Goal: Find specific page/section: Find specific page/section

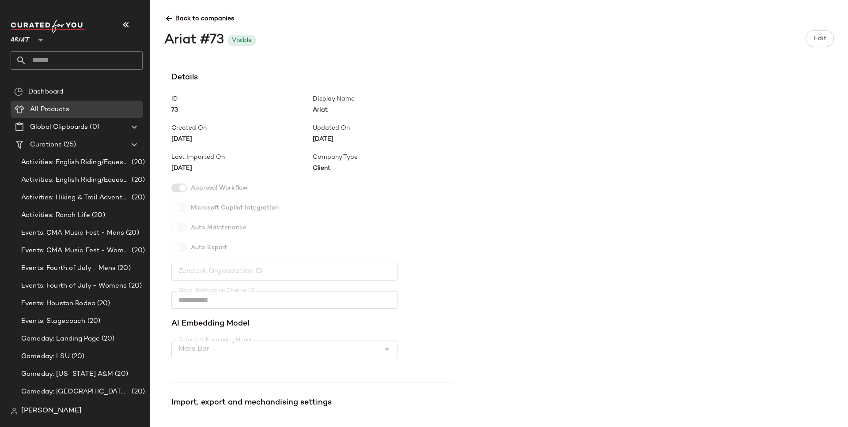
scroll to position [321, 0]
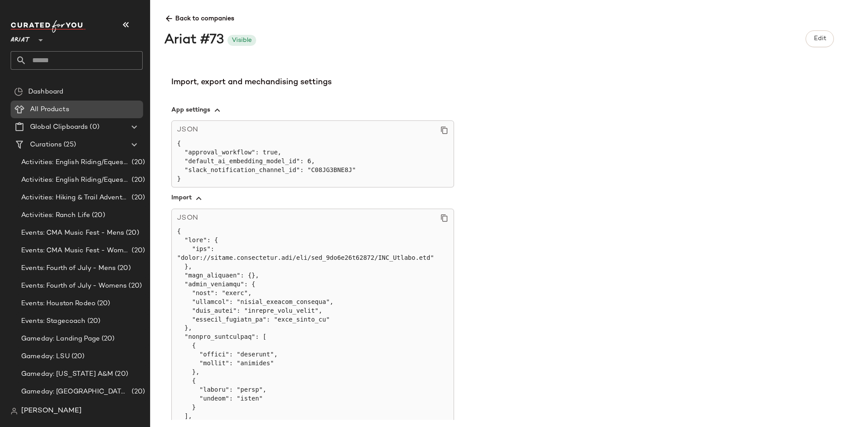
click at [73, 106] on div "All Products" at bounding box center [83, 110] width 112 height 10
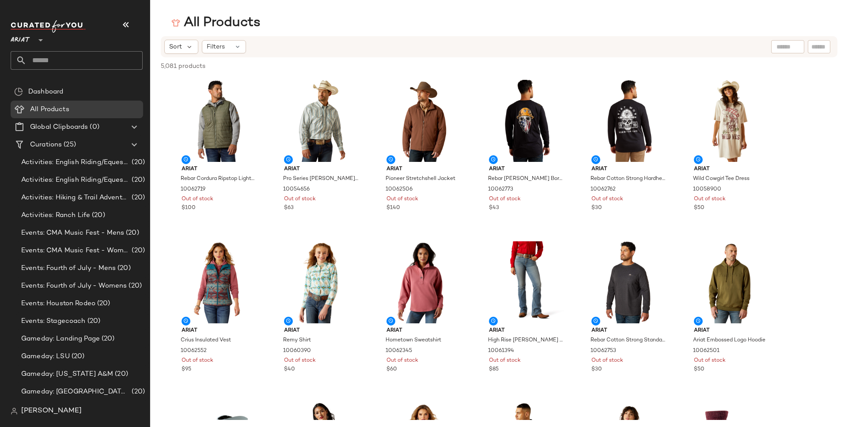
click at [815, 46] on input "text" at bounding box center [818, 46] width 15 height 9
paste input "**********"
type input "**********"
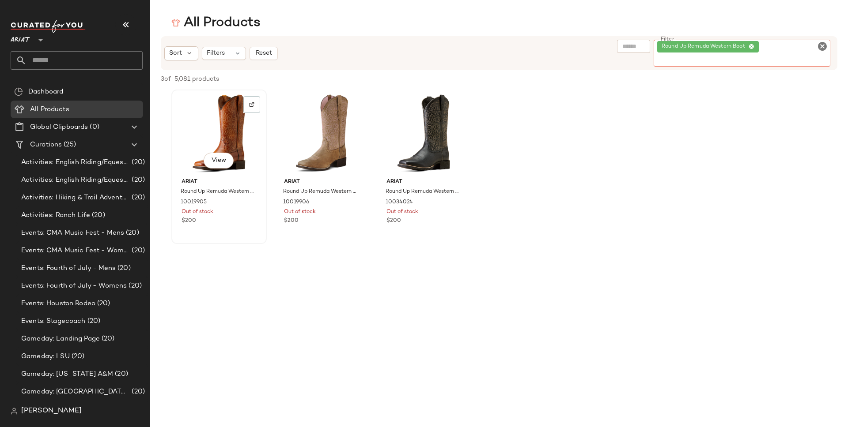
click at [242, 227] on div "View Ariat Round Up Remuda Western Boot 10019905 Out of stock $200" at bounding box center [219, 167] width 94 height 153
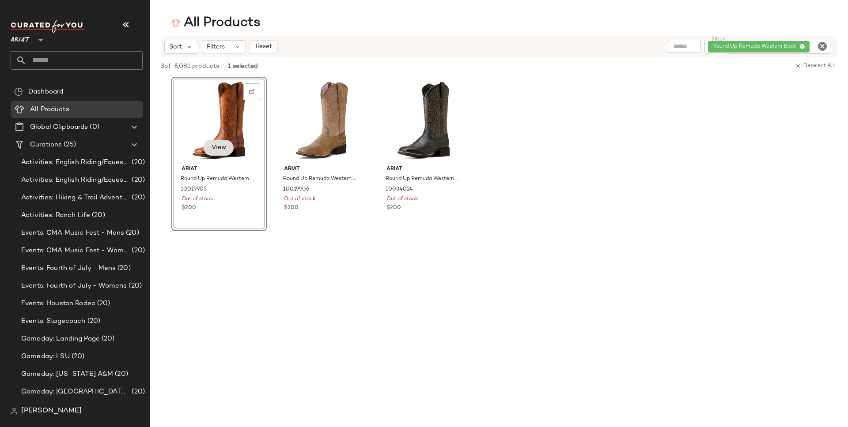
click at [215, 151] on span "View" at bounding box center [218, 147] width 15 height 7
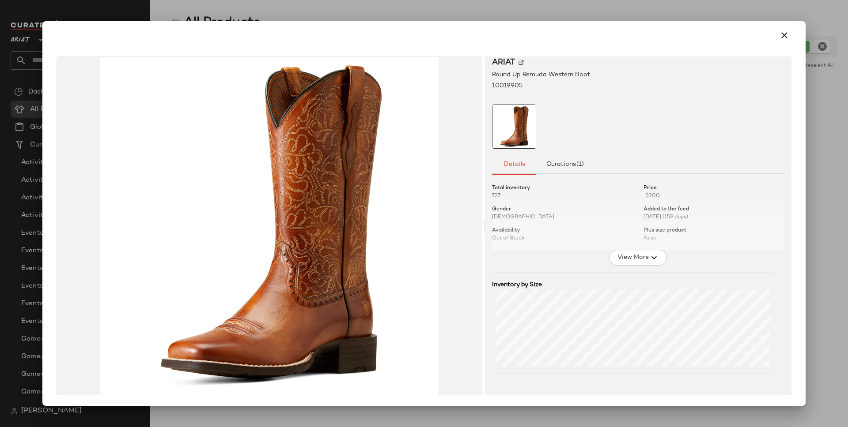
click at [494, 195] on div at bounding box center [638, 213] width 292 height 72
click at [604, 138] on div at bounding box center [638, 127] width 292 height 44
click at [511, 83] on span "10019905" at bounding box center [507, 85] width 30 height 9
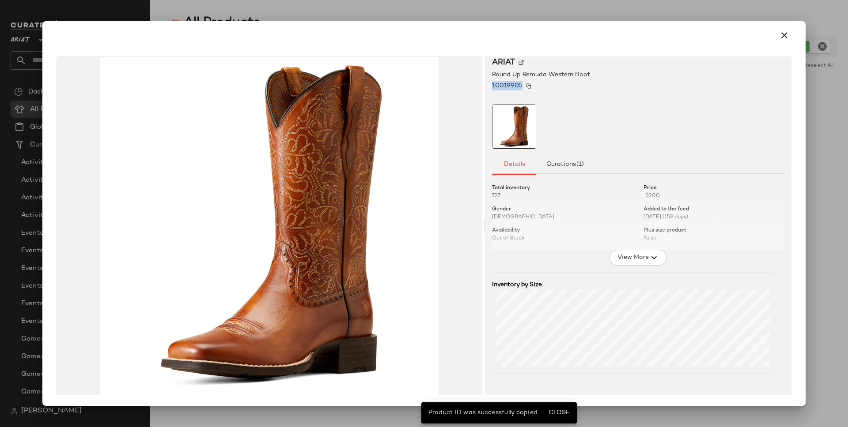
click at [511, 83] on span "10019905" at bounding box center [507, 85] width 30 height 9
click at [526, 85] on img at bounding box center [528, 85] width 5 height 5
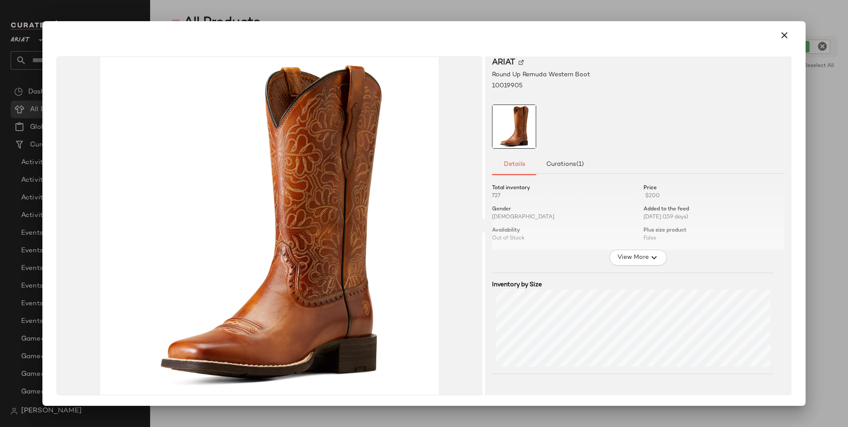
click at [109, 3] on div at bounding box center [424, 213] width 848 height 427
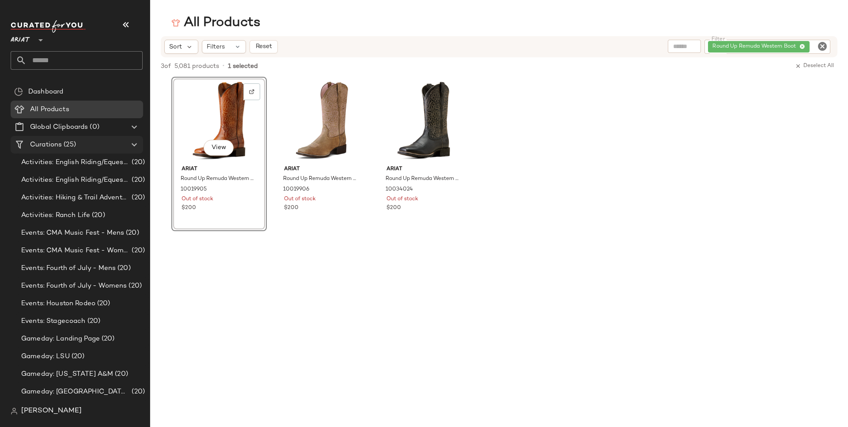
click at [59, 151] on Curations "Curations (25)" at bounding box center [77, 145] width 132 height 18
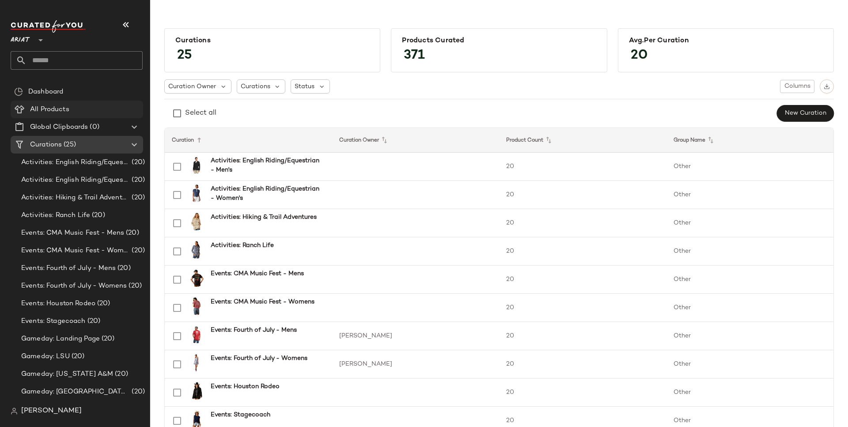
click at [46, 101] on Products "All Products" at bounding box center [77, 110] width 132 height 18
